Goal: Information Seeking & Learning: Compare options

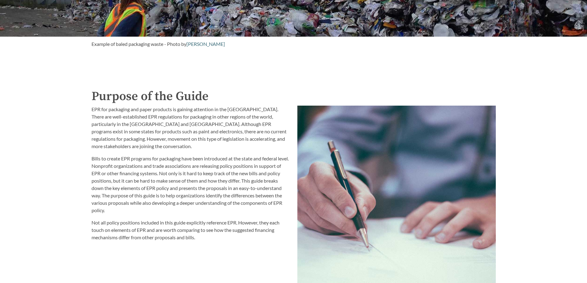
scroll to position [678, 0]
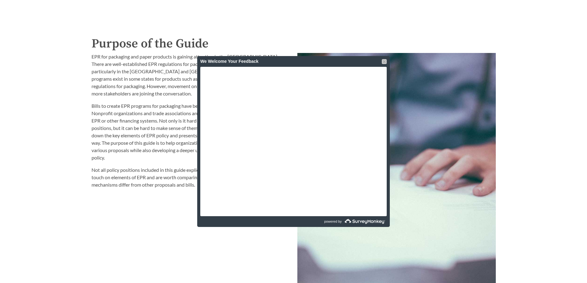
click at [382, 61] on div at bounding box center [384, 61] width 5 height 5
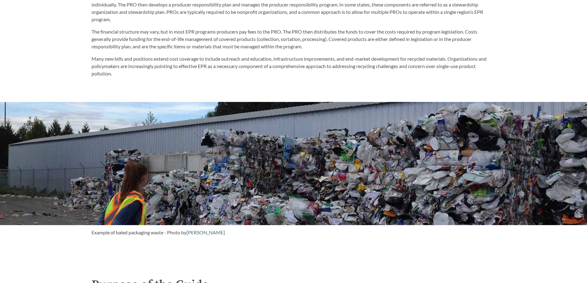
scroll to position [431, 0]
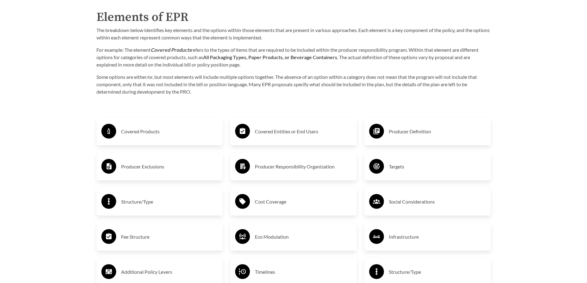
scroll to position [1017, 0]
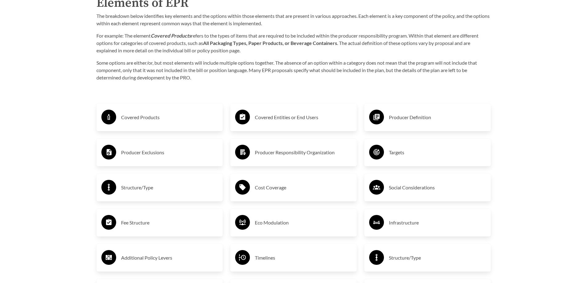
click at [144, 117] on h3 "Covered Products" at bounding box center [169, 117] width 97 height 10
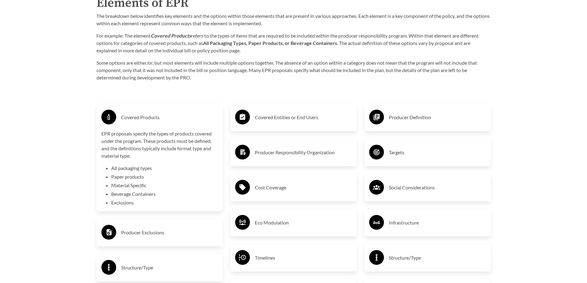
click at [144, 117] on h3 "Covered Products" at bounding box center [169, 117] width 97 height 10
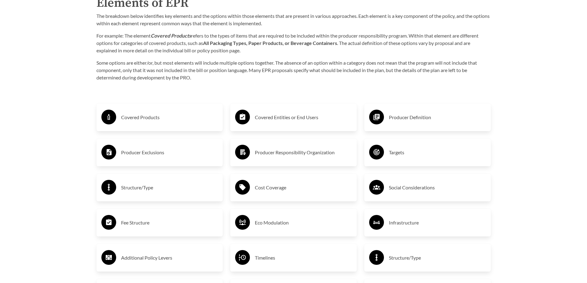
click at [285, 119] on h3 "Covered Entities or End Users" at bounding box center [303, 117] width 97 height 10
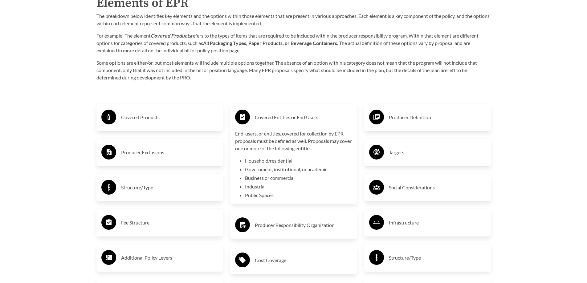
click at [285, 119] on h3 "Covered Entities or End Users" at bounding box center [303, 117] width 97 height 10
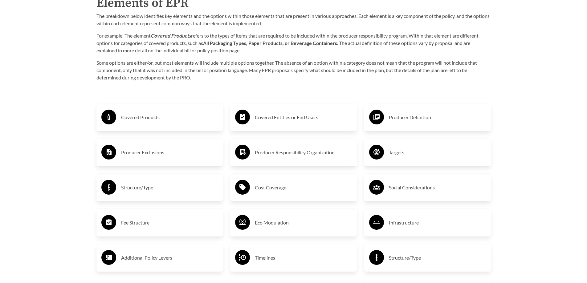
click at [408, 119] on h3 "Producer Definition" at bounding box center [437, 117] width 97 height 10
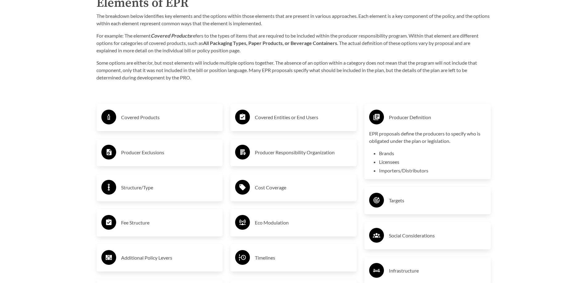
click at [408, 119] on h3 "Producer Definition" at bounding box center [437, 117] width 97 height 10
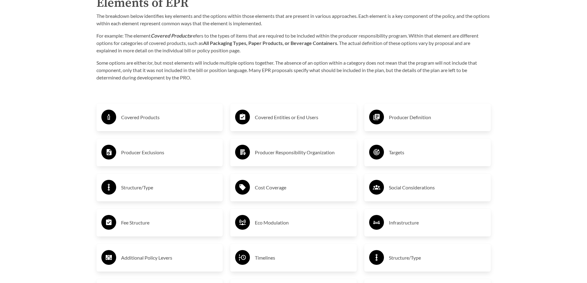
click at [148, 151] on h3 "Producer Exclusions" at bounding box center [169, 153] width 97 height 10
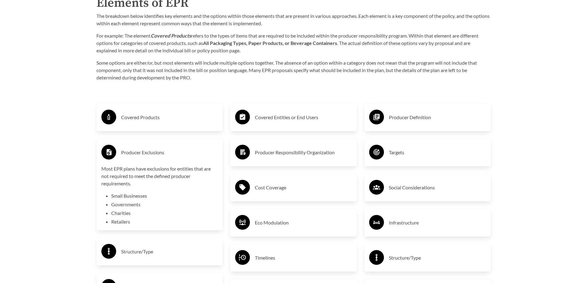
click at [148, 151] on h3 "Producer Exclusions" at bounding box center [169, 153] width 97 height 10
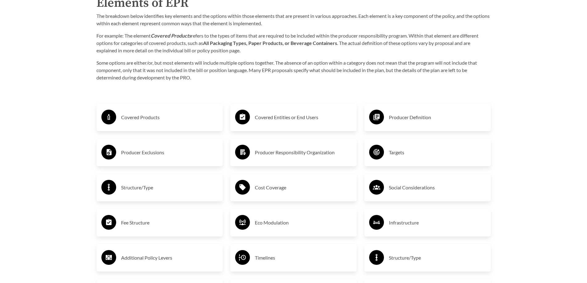
click at [275, 151] on h3 "Producer Responsibility Organization" at bounding box center [303, 153] width 97 height 10
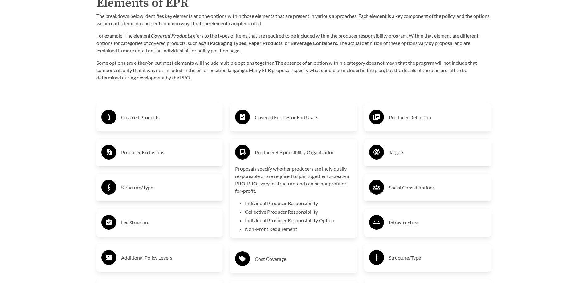
click at [275, 151] on h3 "Producer Responsibility Organization" at bounding box center [303, 153] width 97 height 10
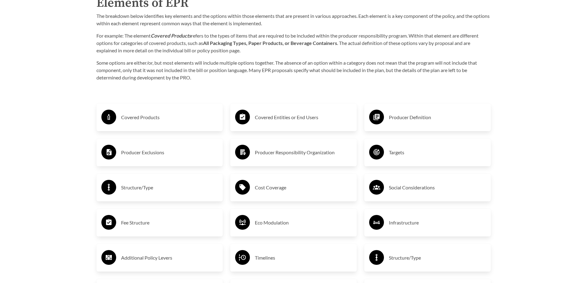
click at [394, 152] on h3 "Targets" at bounding box center [437, 153] width 97 height 10
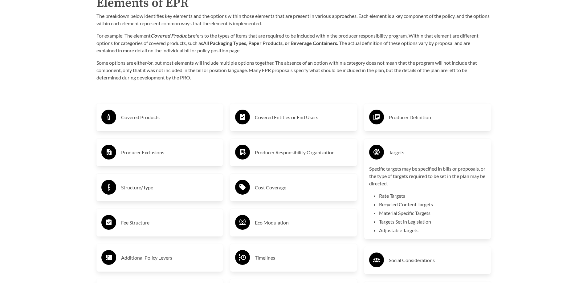
click at [394, 152] on h3 "Targets" at bounding box center [437, 153] width 97 height 10
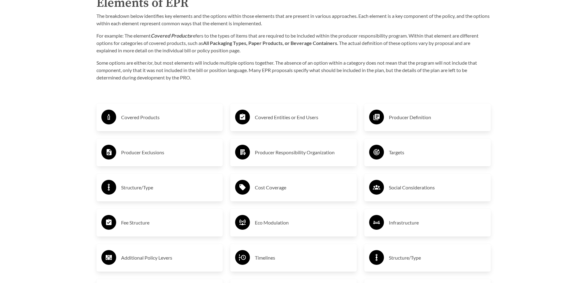
click at [140, 187] on h3 "Structure/Type" at bounding box center [169, 188] width 97 height 10
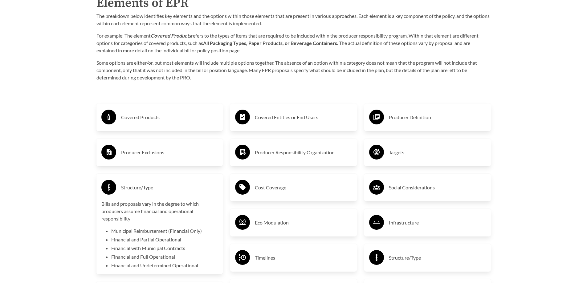
click at [140, 187] on h3 "Structure/Type" at bounding box center [169, 188] width 97 height 10
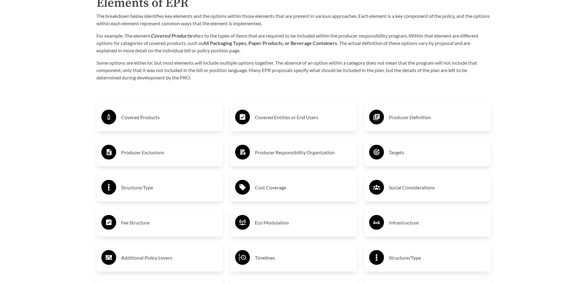
click at [264, 188] on h3 "Cost Coverage" at bounding box center [303, 188] width 97 height 10
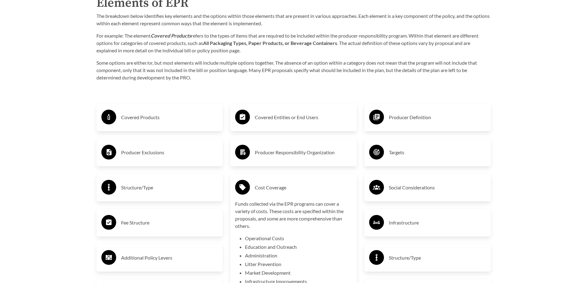
click at [264, 188] on h3 "Cost Coverage" at bounding box center [303, 188] width 97 height 10
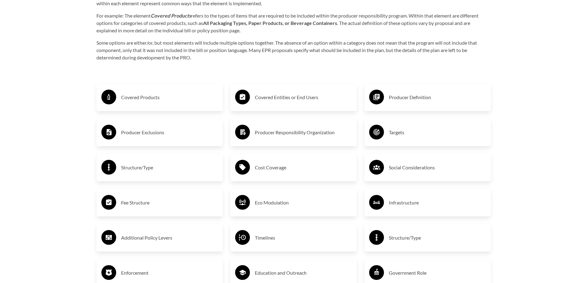
scroll to position [1047, 0]
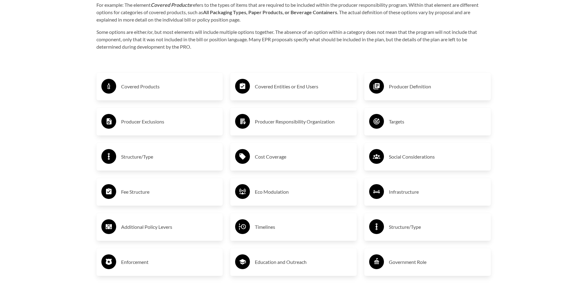
drag, startPoint x: 341, startPoint y: 216, endPoint x: 364, endPoint y: 225, distance: 24.6
click at [354, 222] on div "Covered Entities or End Users Producer Responsibility Organization Cost Coverag…" at bounding box center [293, 192] width 134 height 261
click at [396, 229] on h3 "Structure/Type" at bounding box center [437, 227] width 97 height 10
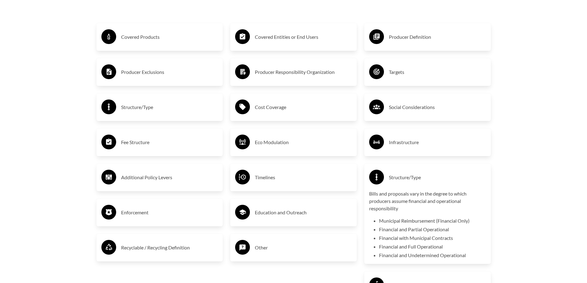
scroll to position [1109, 0]
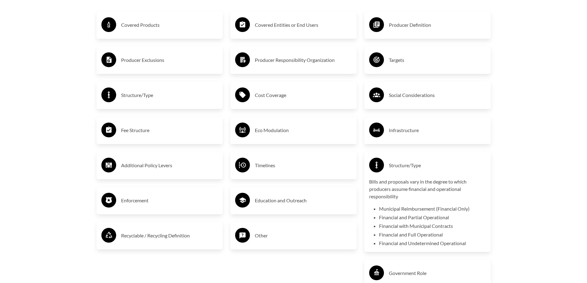
click at [403, 167] on h3 "Structure/Type" at bounding box center [437, 165] width 97 height 10
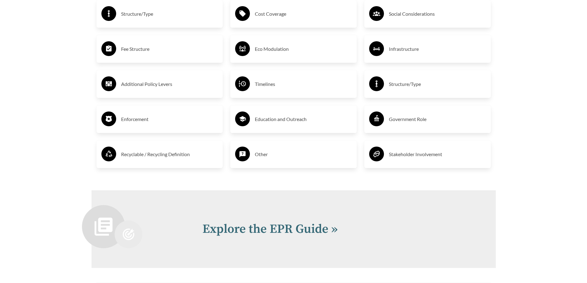
scroll to position [1201, 0]
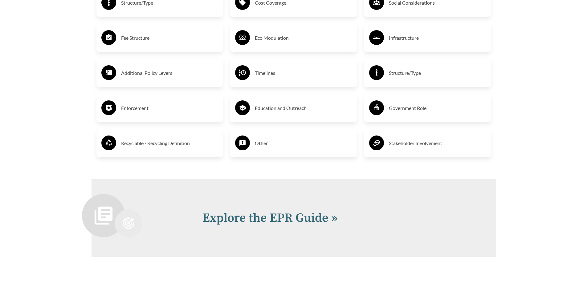
click at [156, 145] on h3 "Recyclable / Recycling Definition" at bounding box center [169, 143] width 97 height 10
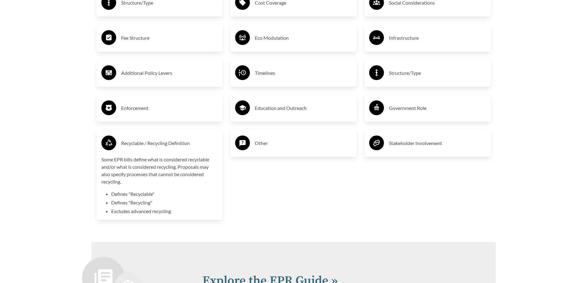
click at [156, 145] on h3 "Recyclable / Recycling Definition" at bounding box center [169, 143] width 97 height 10
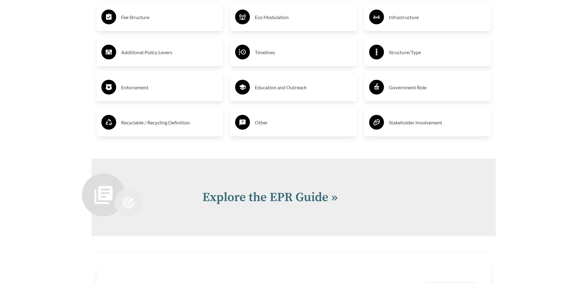
scroll to position [1232, 0]
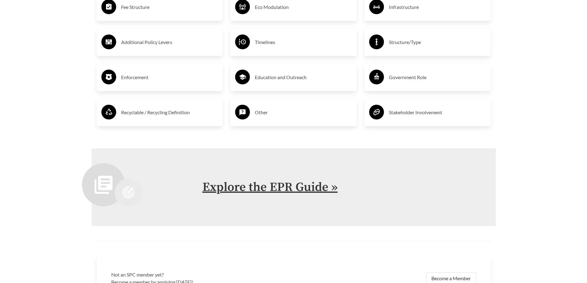
click at [263, 190] on link "Explore the EPR Guide »" at bounding box center [269, 187] width 135 height 15
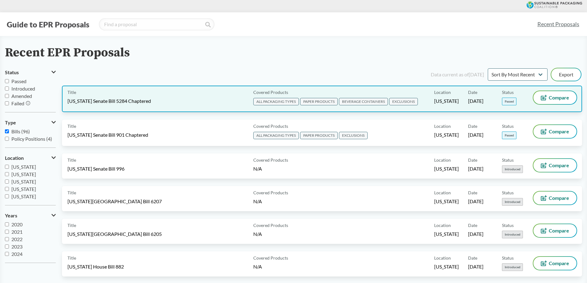
click at [401, 102] on span "EXCLUSIONS" at bounding box center [403, 101] width 29 height 7
click at [546, 96] on icon at bounding box center [544, 98] width 6 height 6
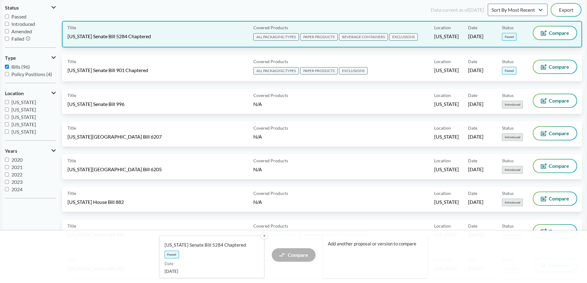
scroll to position [31, 0]
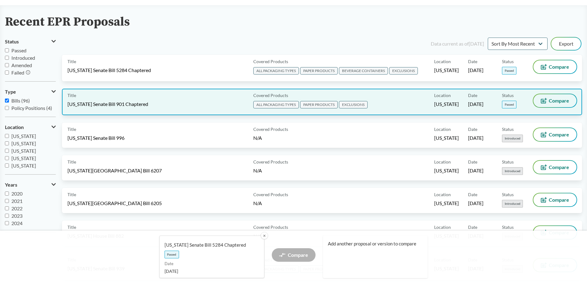
click at [539, 100] on button "Compare" at bounding box center [554, 100] width 43 height 13
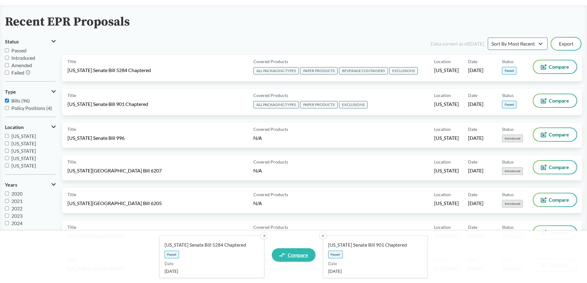
click at [297, 254] on span "Compare" at bounding box center [298, 255] width 20 height 5
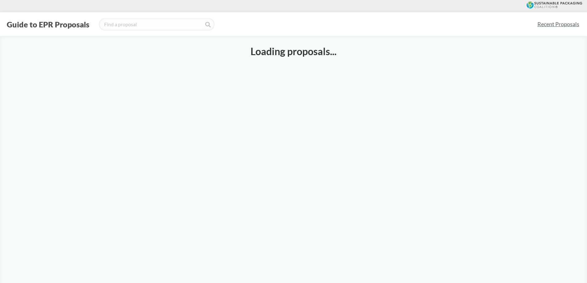
select select "SB5284C"
select select "SB901C"
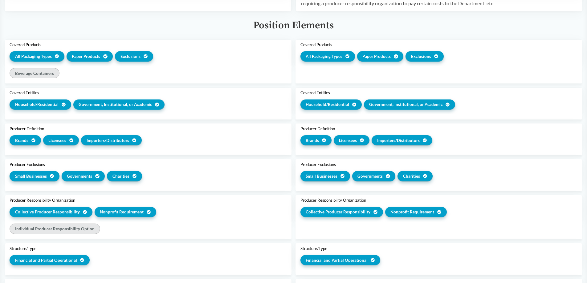
scroll to position [62, 0]
